Goal: Find specific page/section: Find specific page/section

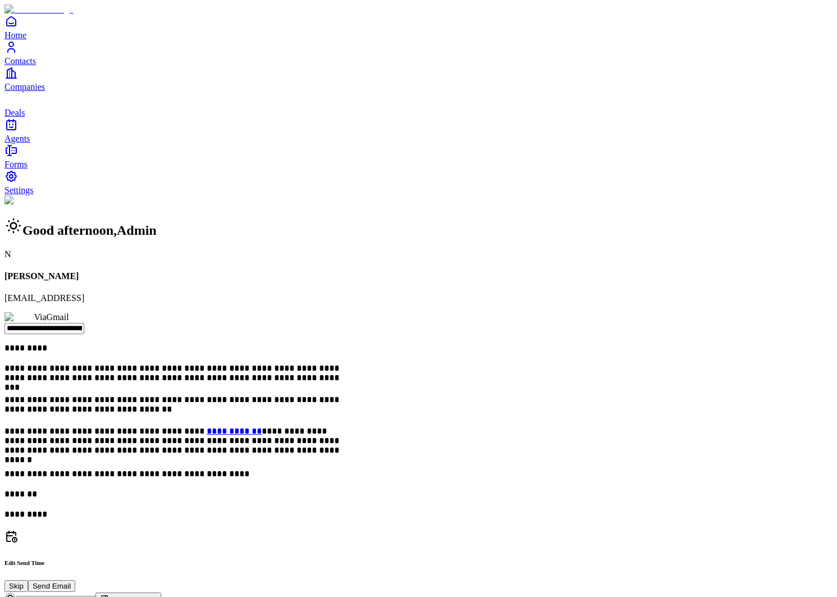
click at [36, 66] on span "Contacts" at bounding box center [19, 61] width 31 height 10
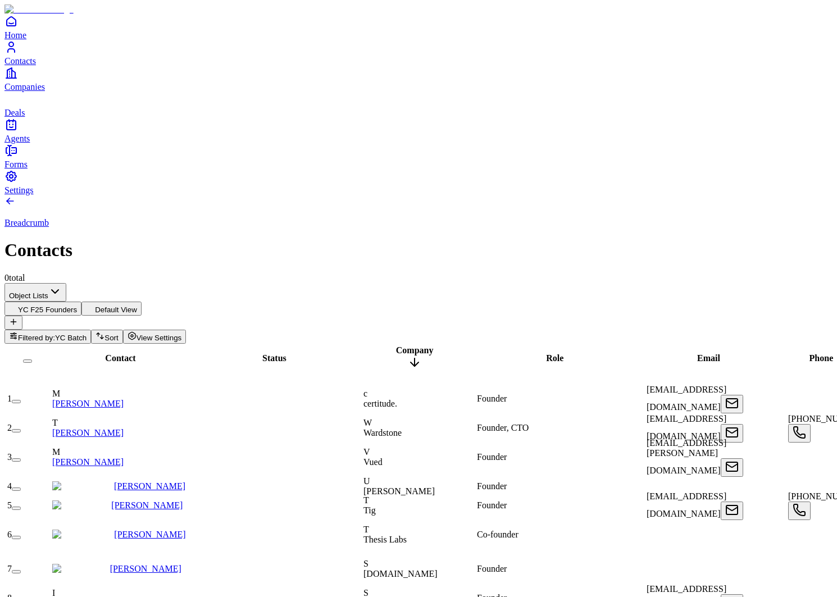
click at [55, 334] on span "Filtered by:" at bounding box center [36, 338] width 37 height 8
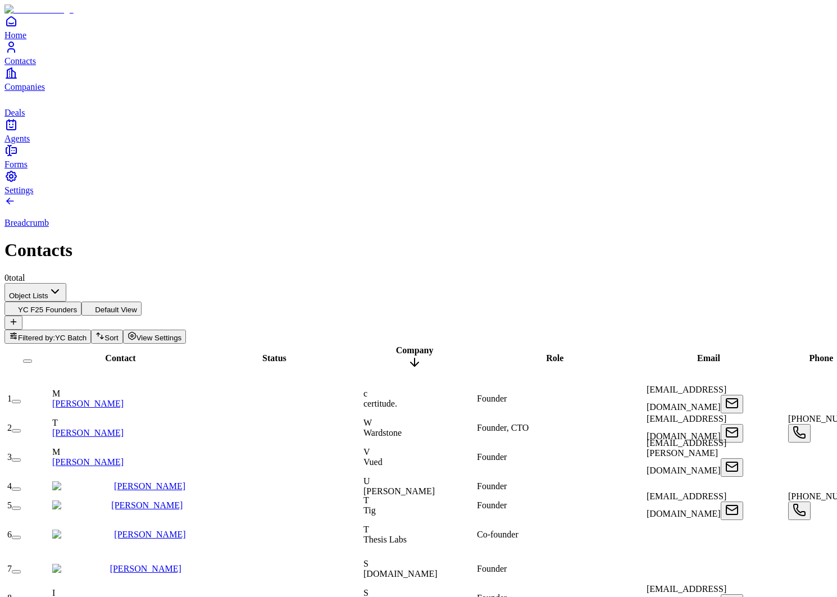
click at [91, 330] on button "Filtered by: YC Batch" at bounding box center [47, 337] width 87 height 14
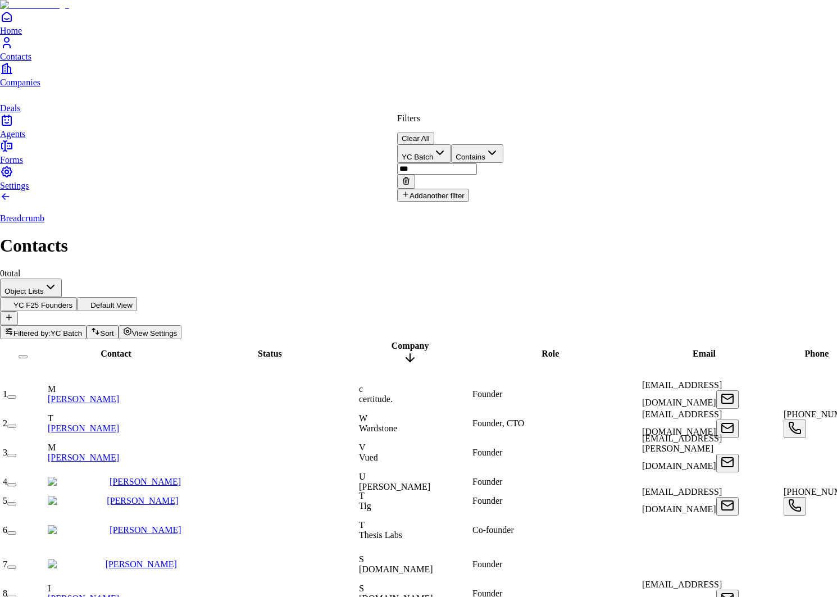
click at [453, 189] on button "Add another filter" at bounding box center [433, 195] width 72 height 13
click at [440, 189] on button "Name" at bounding box center [418, 198] width 43 height 19
click at [477, 208] on input "text" at bounding box center [437, 213] width 80 height 11
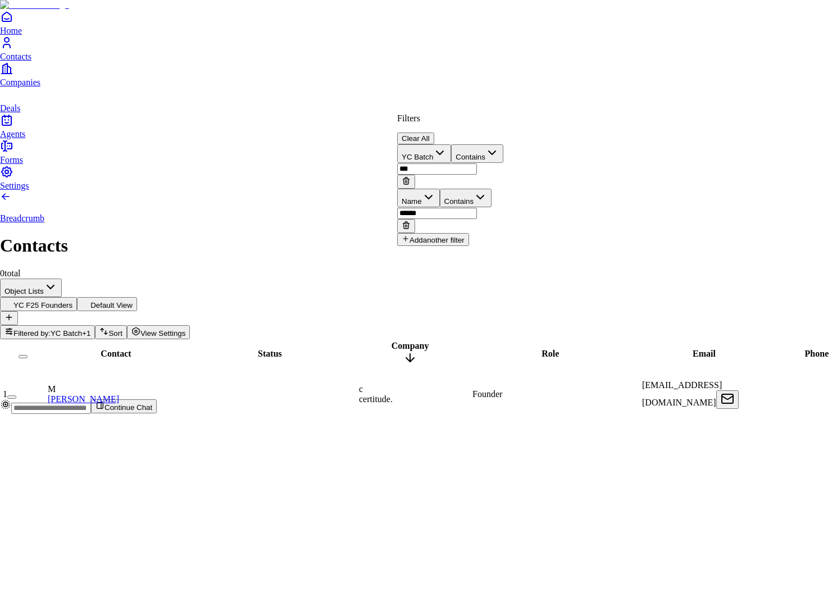
type input "******"
click at [409, 224] on icon at bounding box center [405, 226] width 5 height 5
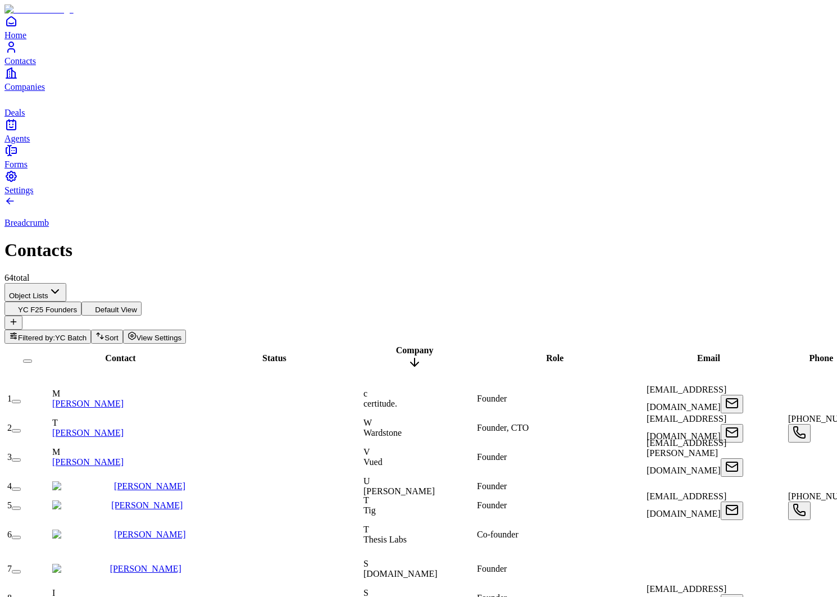
click at [118, 334] on span "Sort" at bounding box center [111, 338] width 13 height 8
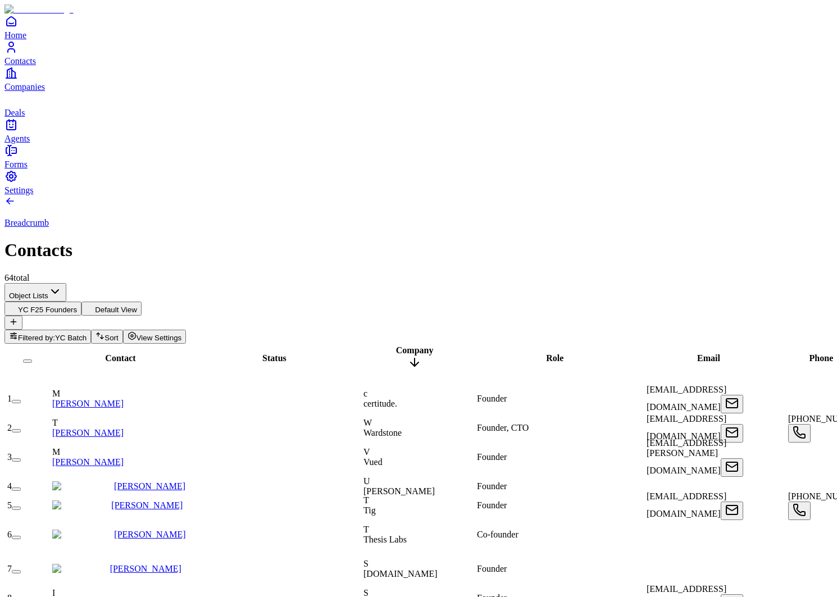
click at [262, 353] on span "Status" at bounding box center [274, 358] width 24 height 10
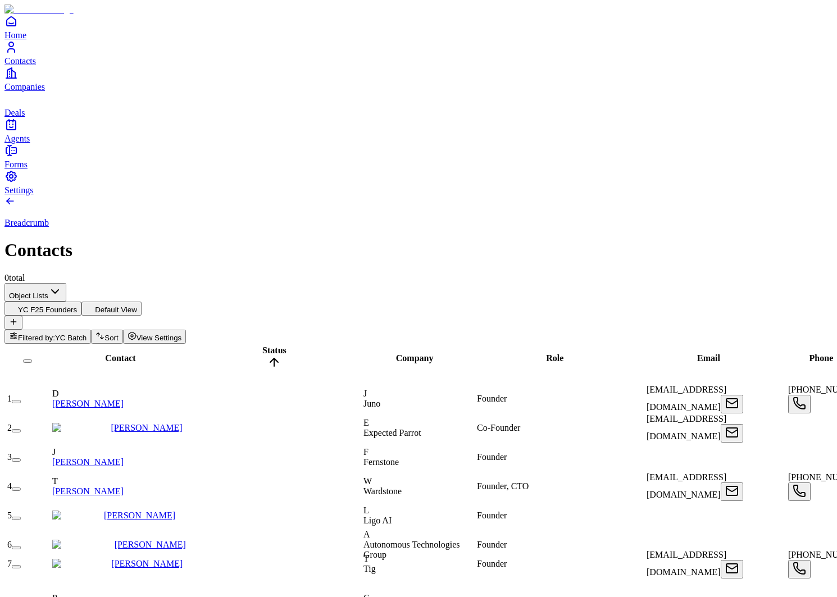
click at [113, 353] on div "Contact" at bounding box center [121, 358] width 138 height 10
click at [105, 353] on span "Contact" at bounding box center [120, 358] width 30 height 10
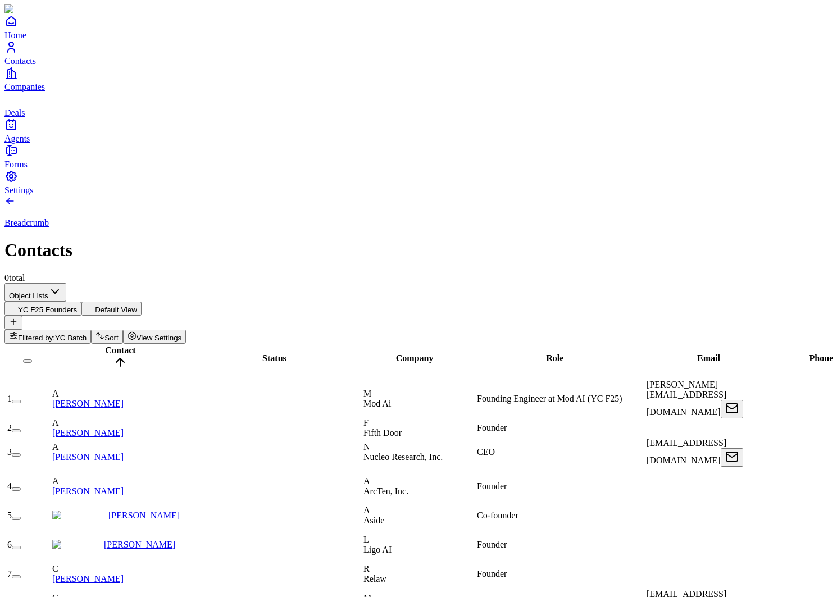
click at [105, 346] on span "Contact" at bounding box center [120, 351] width 30 height 10
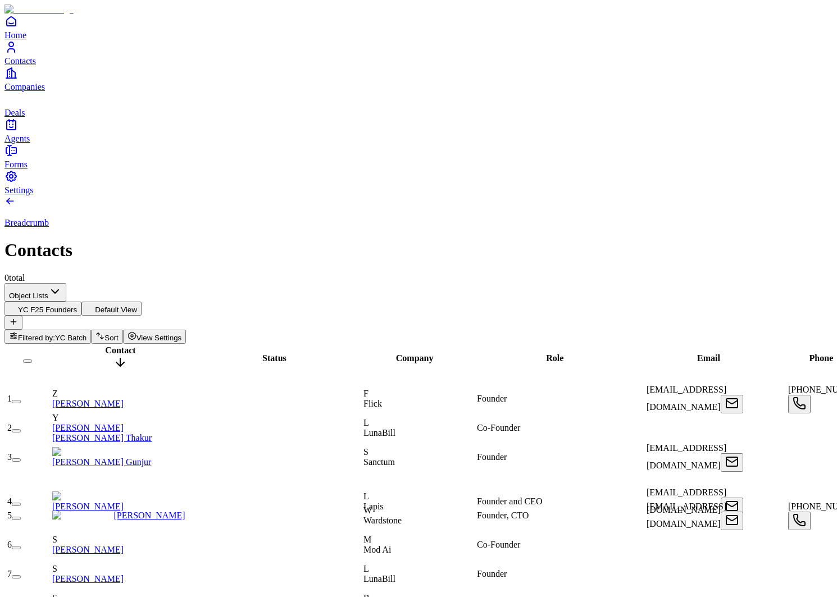
click at [105, 346] on span "Contact" at bounding box center [120, 351] width 30 height 10
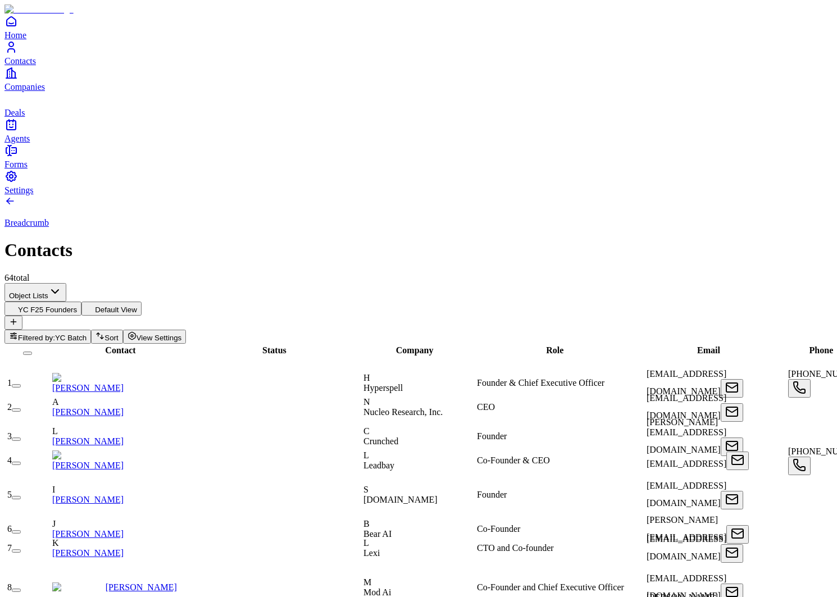
click at [409, 346] on span "Company" at bounding box center [415, 351] width 38 height 10
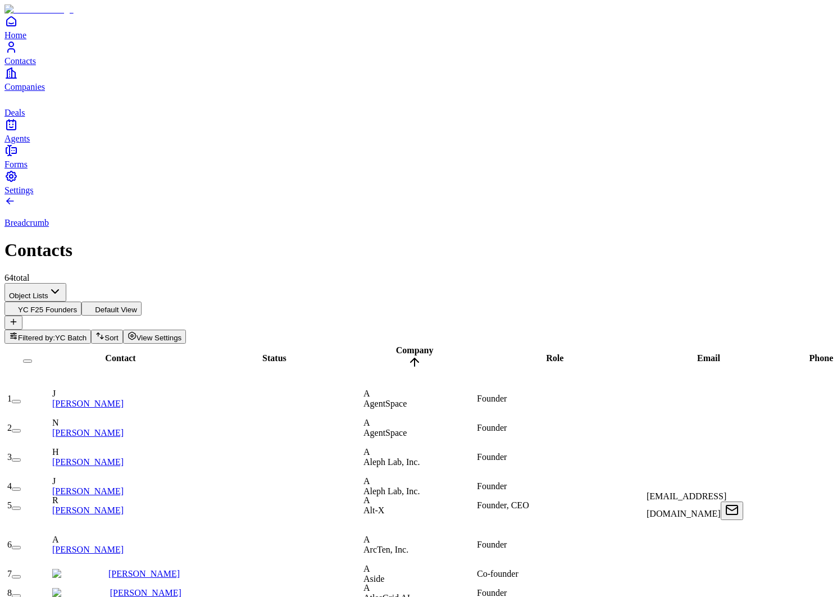
click at [452, 345] on th "Company" at bounding box center [415, 358] width 112 height 27
click at [407, 399] on span "AgentSpace" at bounding box center [385, 404] width 43 height 10
click at [142, 302] on button "Default View" at bounding box center [111, 309] width 60 height 14
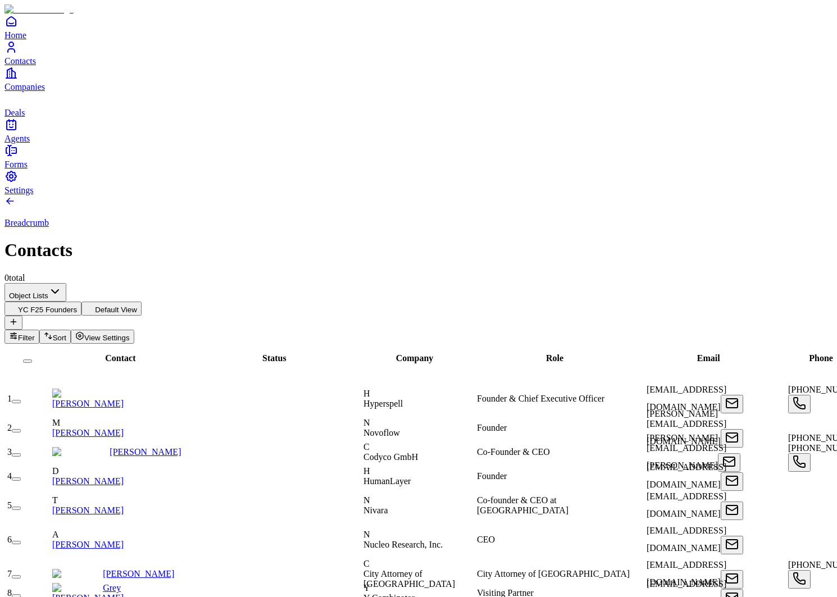
click at [81, 302] on button "YC F25 Founders" at bounding box center [42, 309] width 77 height 14
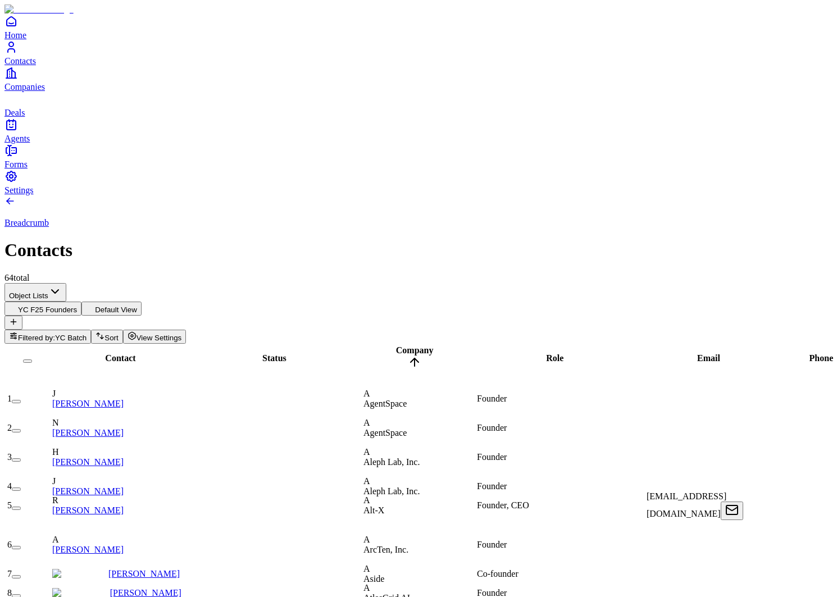
click at [105, 353] on span "Contact" at bounding box center [120, 358] width 30 height 10
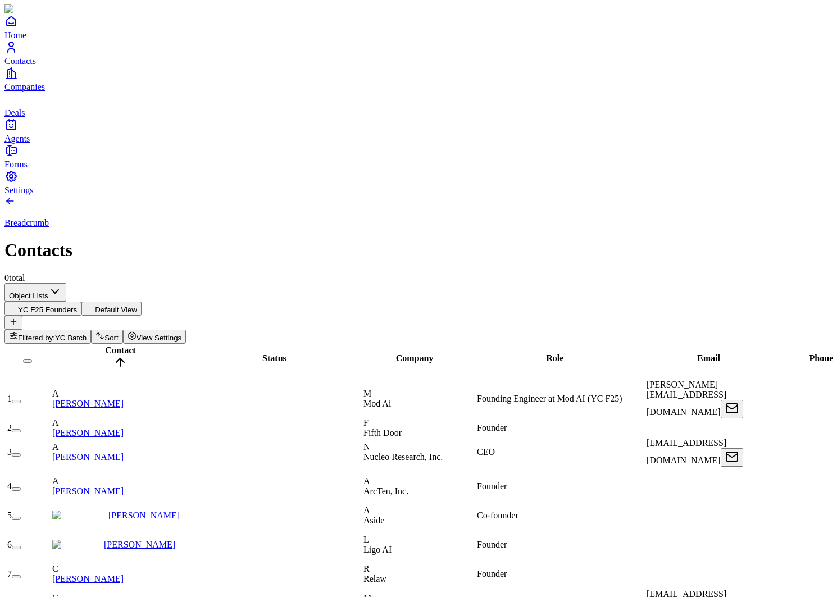
click at [105, 346] on span "Contact" at bounding box center [120, 351] width 30 height 10
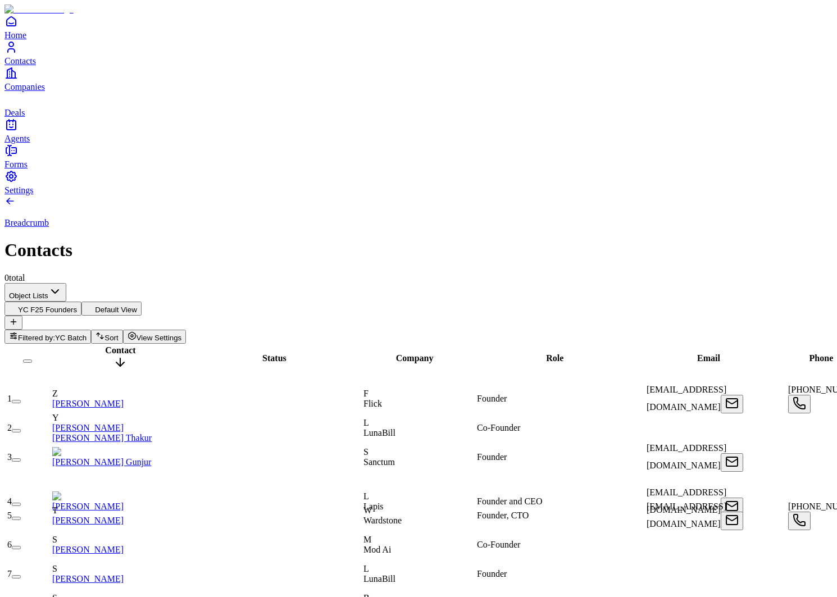
click at [105, 346] on span "Contact" at bounding box center [120, 351] width 30 height 10
